Goal: Transaction & Acquisition: Purchase product/service

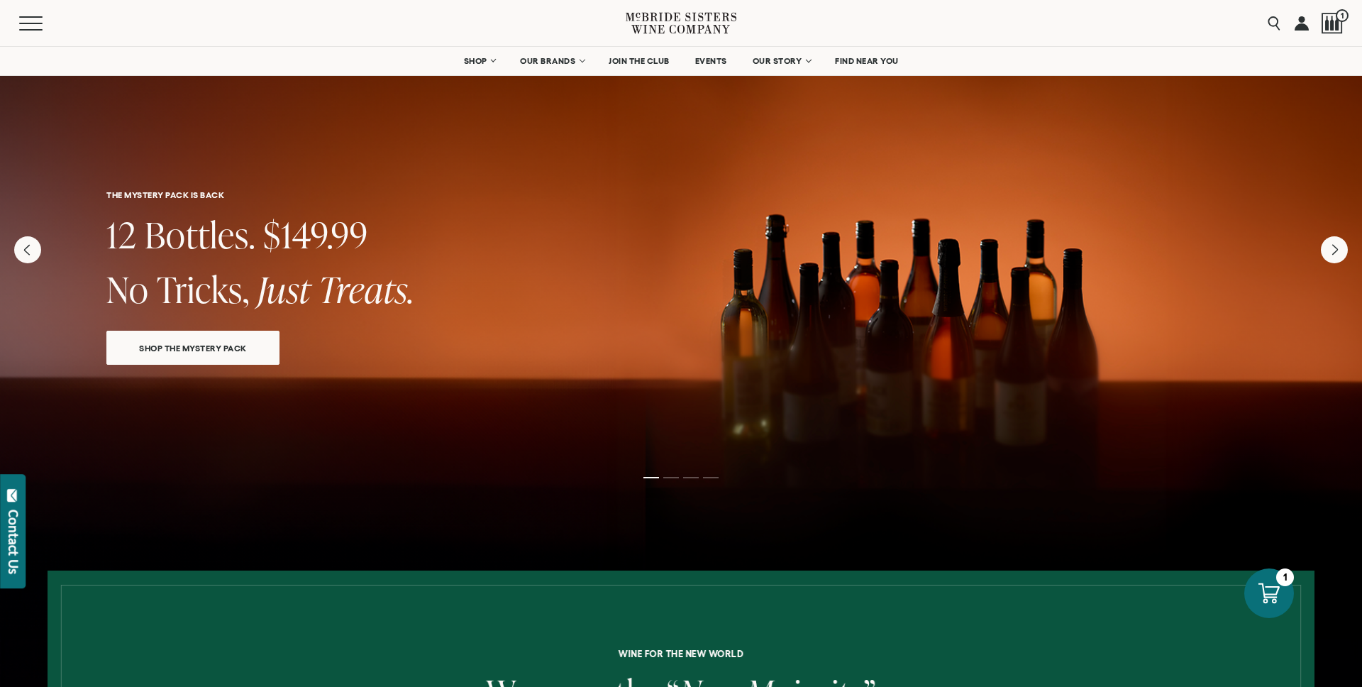
select select "****"
click at [821, 316] on div "THE MYSTERY PACK IS BACK 12 Bottles. $149.99 No Tricks, Just Treats. SHOP THE M…" at bounding box center [681, 222] width 1362 height 355
click at [196, 354] on link "SHOP THE MYSTERY PACK" at bounding box center [192, 348] width 173 height 34
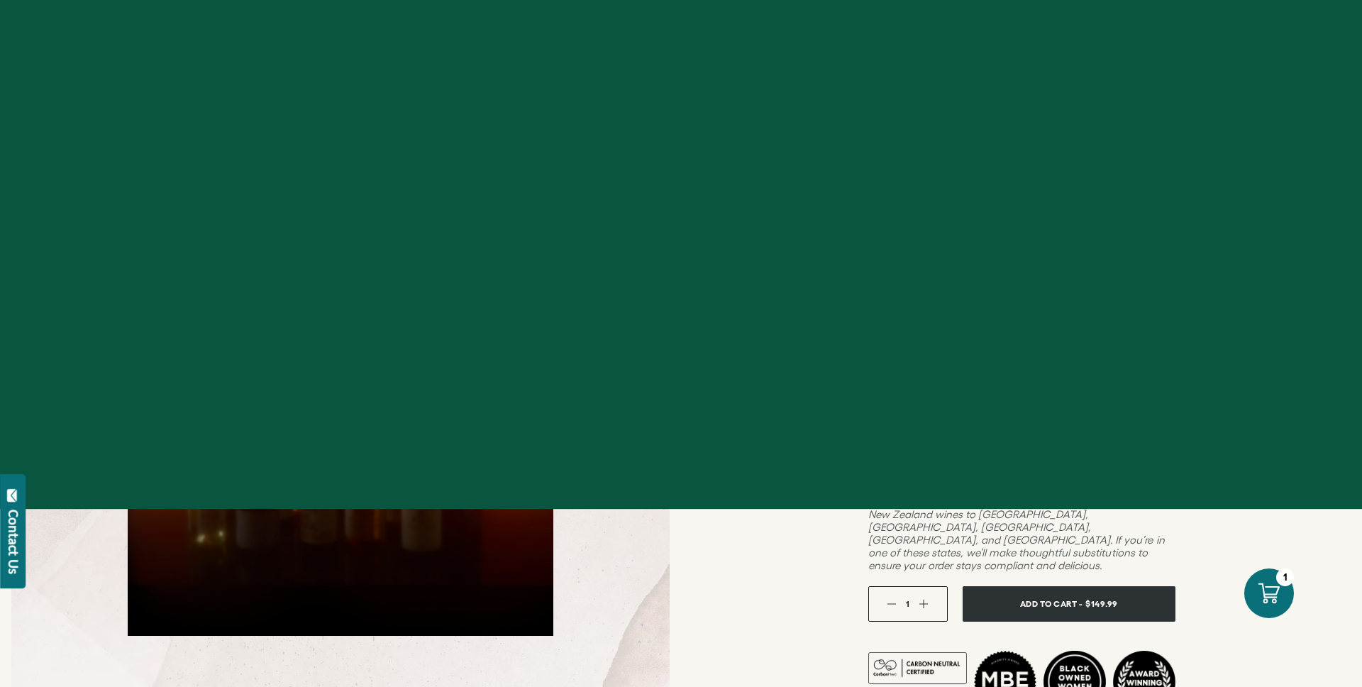
select select "****"
